Goal: Information Seeking & Learning: Learn about a topic

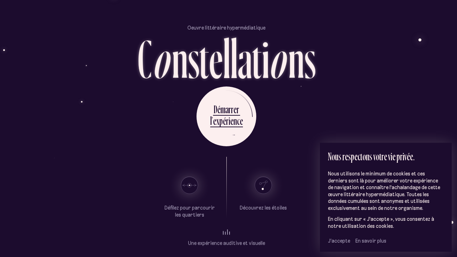
scroll to position [21, 2]
click at [345, 214] on span "J’accepte" at bounding box center [339, 241] width 22 height 6
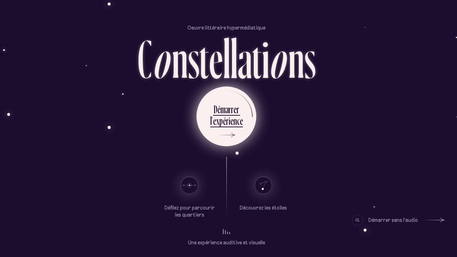
click at [226, 114] on div "r" at bounding box center [227, 121] width 2 height 14
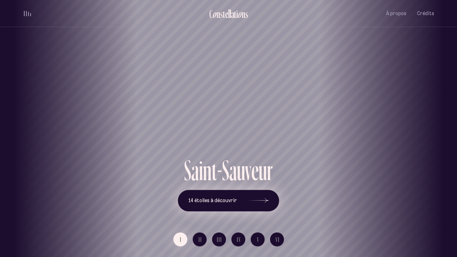
click at [268, 198] on button "14 étoiles à découvrir" at bounding box center [228, 201] width 101 height 22
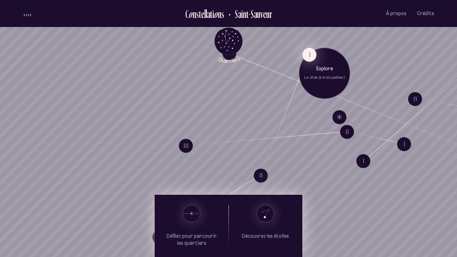
click at [310, 55] on button "I" at bounding box center [310, 54] width 14 height 14
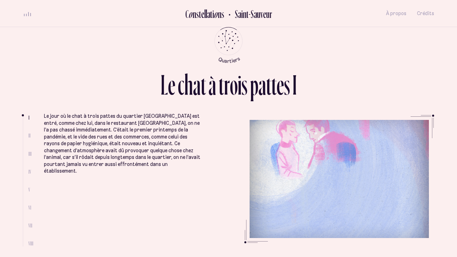
click at [27, 135] on ul at bounding box center [26, 181] width 6 height 130
click at [29, 135] on span "II" at bounding box center [29, 136] width 2 height 6
click at [230, 50] on icon "Quartiers" at bounding box center [228, 52] width 41 height 21
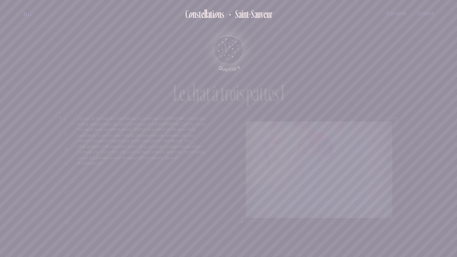
click at [230, 51] on icon "Quartiers" at bounding box center [228, 60] width 41 height 21
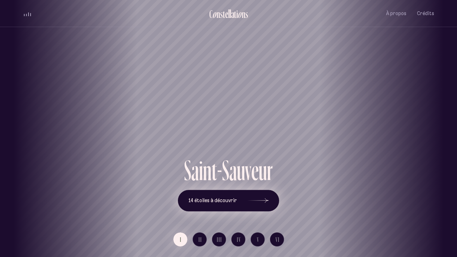
click at [267, 199] on icon at bounding box center [258, 200] width 21 height 53
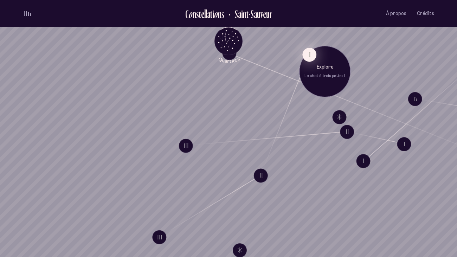
click at [309, 59] on button "I" at bounding box center [310, 54] width 14 height 14
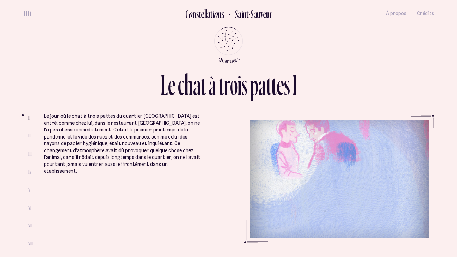
click at [29, 135] on span "II" at bounding box center [29, 136] width 2 height 6
click at [224, 46] on icon "Quartiers" at bounding box center [228, 52] width 41 height 21
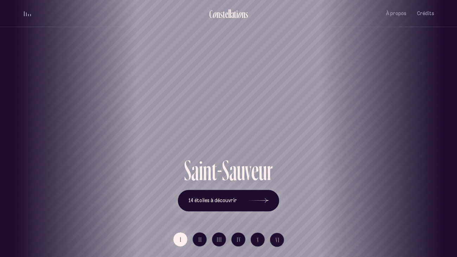
click at [197, 214] on div "[GEOGRAPHIC_DATA] [GEOGRAPHIC_DATA] [GEOGRAPHIC_DATA][PERSON_NAME][GEOGRAPHIC_D…" at bounding box center [228, 128] width 457 height 257
click at [269, 203] on button "14 étoiles à découvrir" at bounding box center [228, 201] width 101 height 22
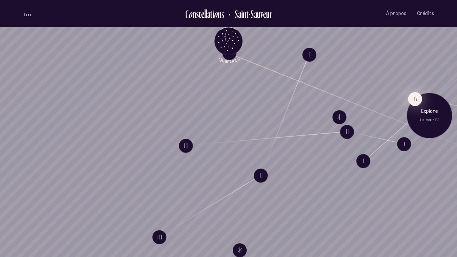
click at [411, 100] on button "IV" at bounding box center [415, 99] width 14 height 14
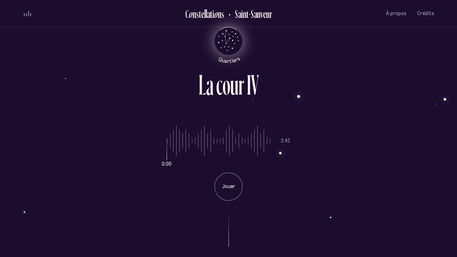
click at [223, 43] on icon "Quartiers" at bounding box center [228, 52] width 41 height 21
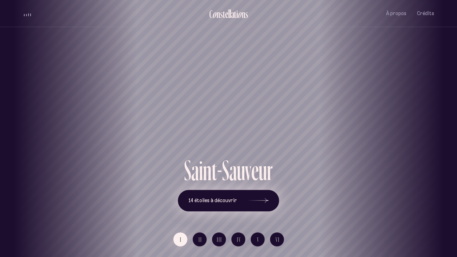
click at [269, 206] on button "14 étoiles à découvrir" at bounding box center [228, 201] width 101 height 22
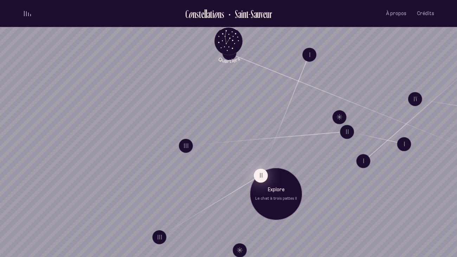
click at [261, 177] on button "II" at bounding box center [261, 176] width 14 height 14
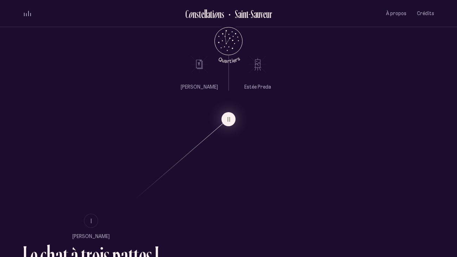
scroll to position [365, 0]
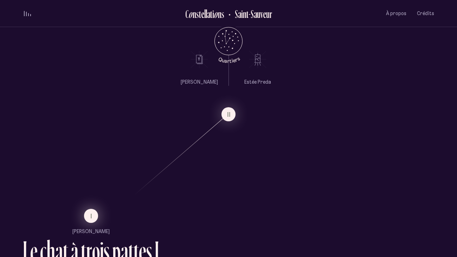
click at [92, 214] on button "I" at bounding box center [91, 216] width 14 height 14
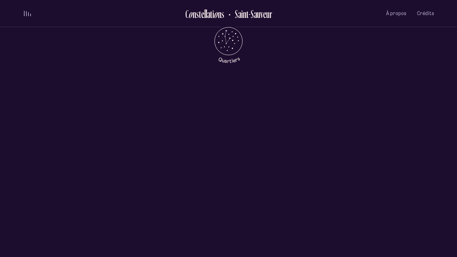
scroll to position [0, 0]
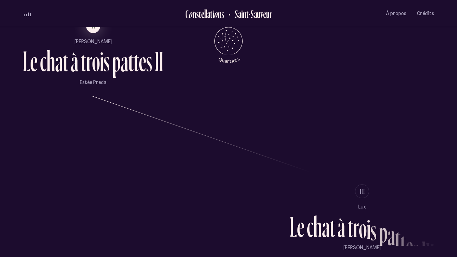
scroll to position [558, 0]
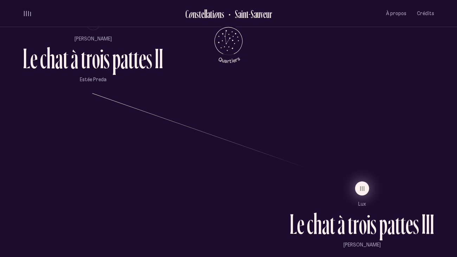
click at [361, 184] on button "III" at bounding box center [362, 189] width 14 height 14
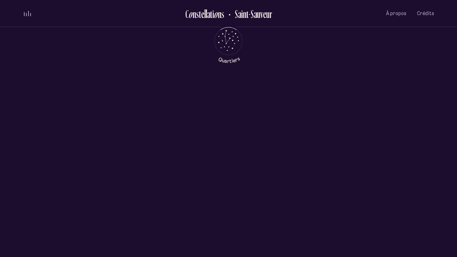
scroll to position [0, 0]
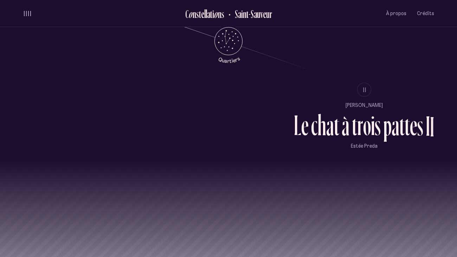
scroll to position [688, 0]
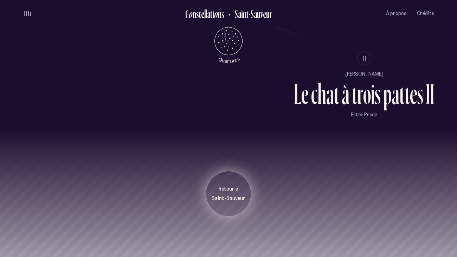
click at [224, 189] on p "Retour à" at bounding box center [228, 189] width 35 height 7
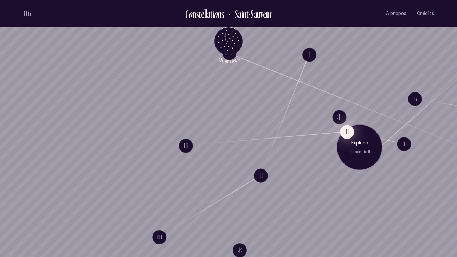
click at [347, 136] on button "II" at bounding box center [347, 132] width 14 height 14
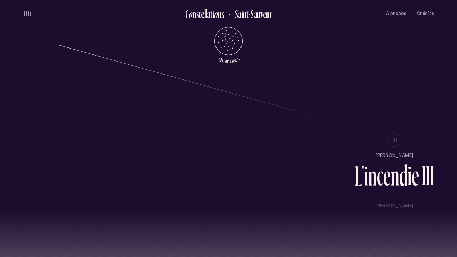
scroll to position [688, 0]
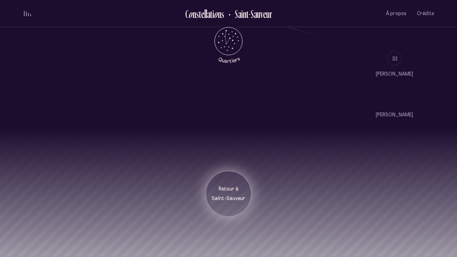
click at [237, 192] on p "Retour à" at bounding box center [228, 189] width 35 height 7
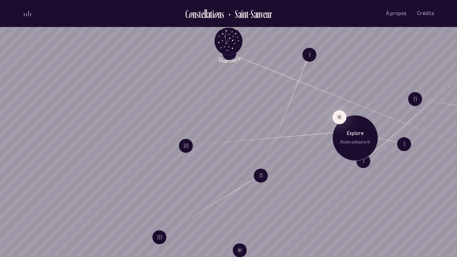
click at [346, 138] on p "Explore" at bounding box center [355, 134] width 35 height 7
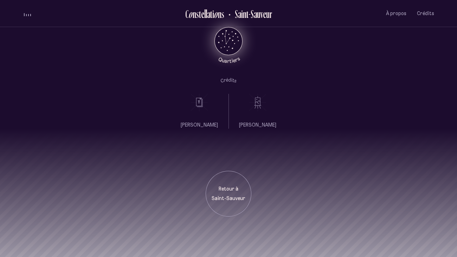
click at [233, 42] on icon "Quartiers" at bounding box center [228, 52] width 41 height 21
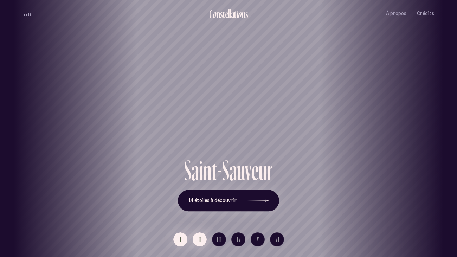
click at [203, 214] on button "II" at bounding box center [200, 240] width 14 height 14
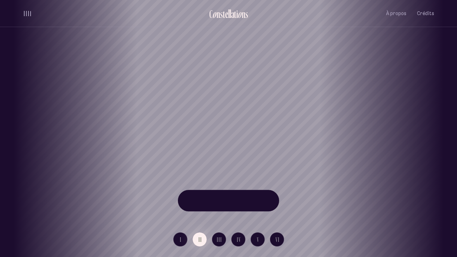
click at [215, 214] on div "[GEOGRAPHIC_DATA] [GEOGRAPHIC_DATA] [GEOGRAPHIC_DATA][PERSON_NAME][GEOGRAPHIC_D…" at bounding box center [228, 128] width 457 height 257
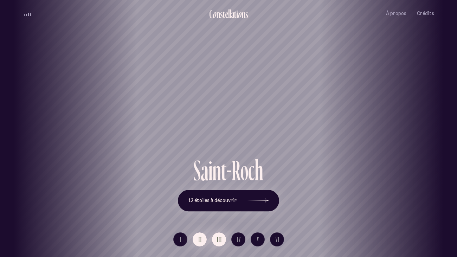
click at [220, 214] on button "III" at bounding box center [219, 240] width 14 height 14
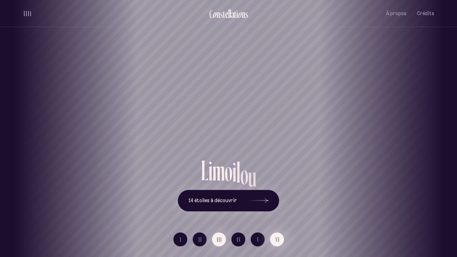
click at [277, 214] on span "VI" at bounding box center [278, 240] width 4 height 6
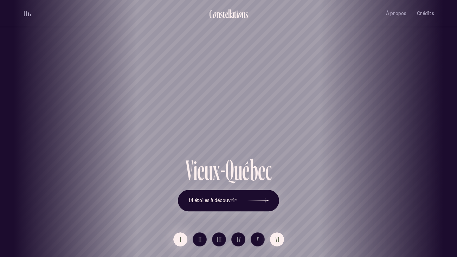
click at [180, 214] on span "I" at bounding box center [181, 240] width 2 height 6
click at [279, 214] on span "VI" at bounding box center [278, 240] width 4 height 6
click at [183, 214] on button "I" at bounding box center [180, 240] width 14 height 14
click at [199, 214] on span "II" at bounding box center [201, 240] width 4 height 6
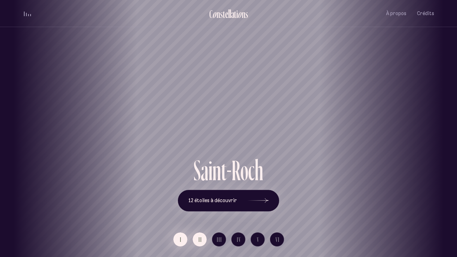
click at [182, 214] on span "I" at bounding box center [181, 240] width 2 height 6
